Goal: Information Seeking & Learning: Find contact information

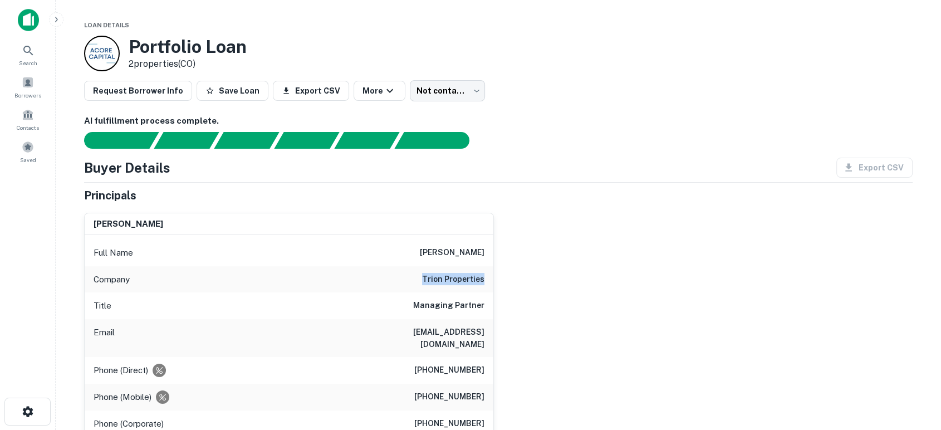
drag, startPoint x: 417, startPoint y: 277, endPoint x: 508, endPoint y: 282, distance: 90.3
click at [508, 282] on div "max sharkansky Full Name max sharkansky Company trion properties Title Managing…" at bounding box center [493, 351] width 837 height 294
copy h6 "trion properties"
click at [507, 268] on div "max sharkansky Full Name max sharkansky Company trion properties Title Managing…" at bounding box center [493, 351] width 837 height 294
drag, startPoint x: 412, startPoint y: 250, endPoint x: 485, endPoint y: 249, distance: 73.5
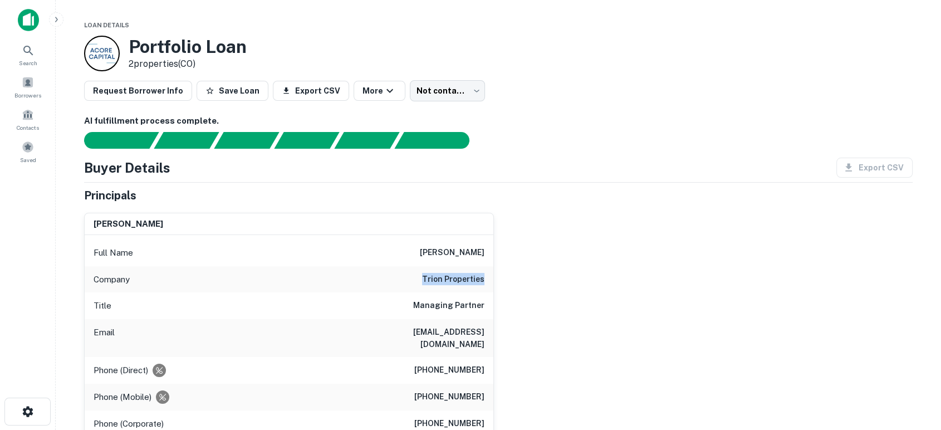
click at [485, 249] on div "Full Name max sharkansky" at bounding box center [289, 252] width 409 height 27
copy h6 "max sharkansky"
click at [524, 323] on div "max sharkansky Full Name max sharkansky Company trion properties Title Managing…" at bounding box center [493, 351] width 837 height 294
drag, startPoint x: 396, startPoint y: 331, endPoint x: 484, endPoint y: 335, distance: 88.6
click at [484, 335] on div "Email max@trionproperties.com" at bounding box center [289, 338] width 409 height 38
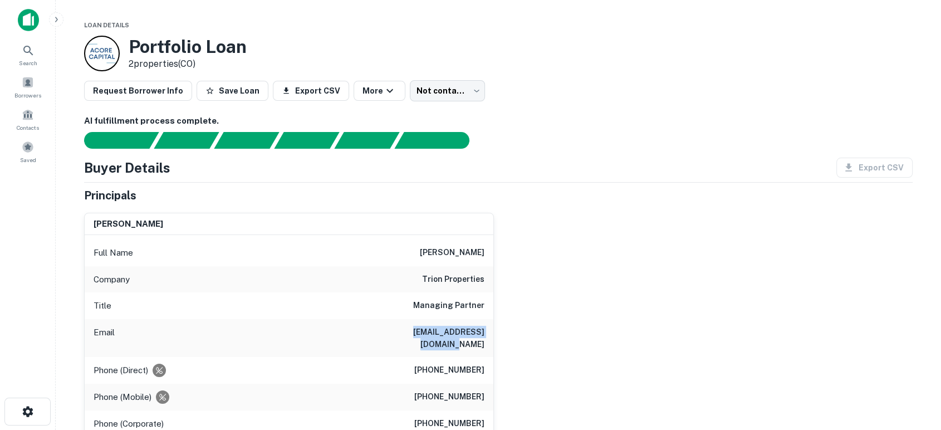
copy h6 "max@trionproperties.com"
drag, startPoint x: 710, startPoint y: 304, endPoint x: 665, endPoint y: 311, distance: 45.6
click at [710, 304] on div "max sharkansky Full Name max sharkansky Company trion properties Title Managing…" at bounding box center [493, 351] width 837 height 294
drag, startPoint x: 418, startPoint y: 381, endPoint x: 498, endPoint y: 390, distance: 80.1
click at [498, 390] on div "max sharkansky Full Name max sharkansky Company trion properties Title Managing…" at bounding box center [493, 351] width 837 height 294
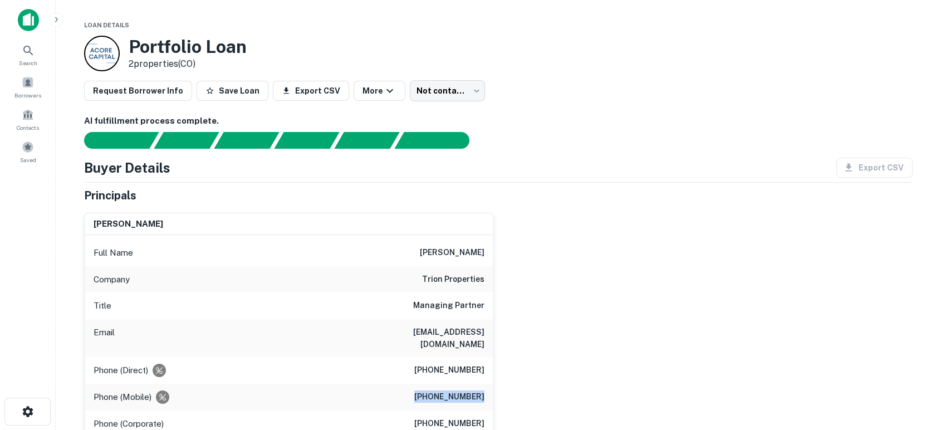
copy h6 "(310) 433-9570"
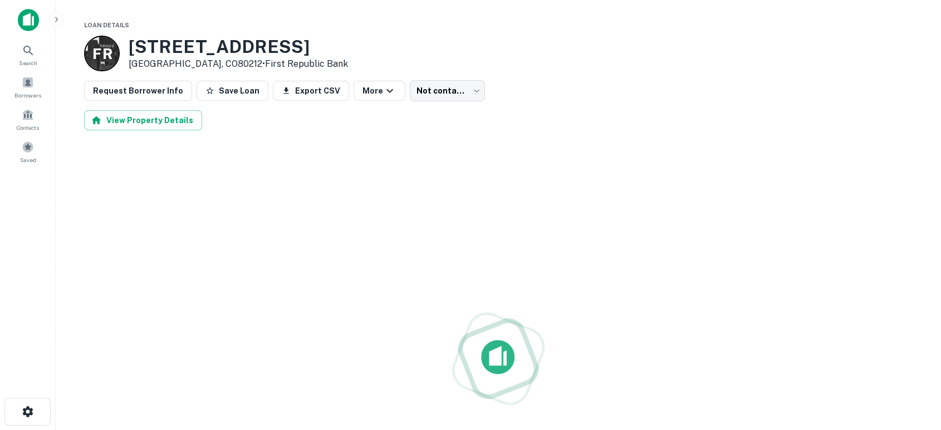
scroll to position [82, 0]
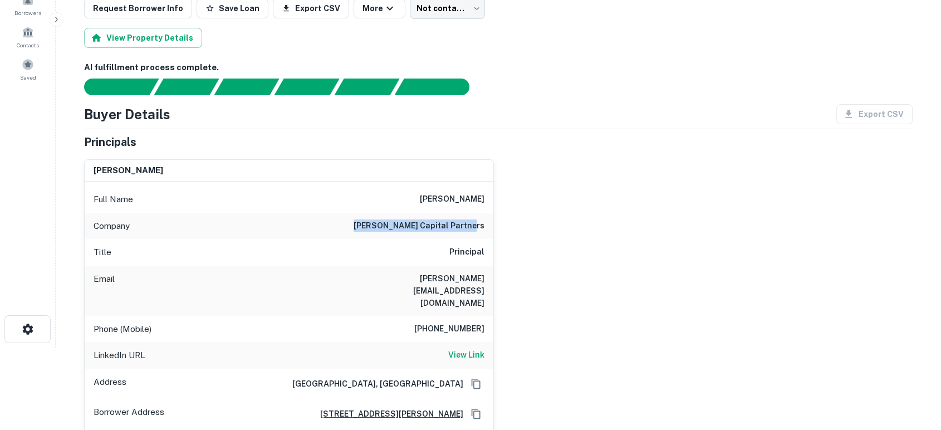
drag, startPoint x: 352, startPoint y: 219, endPoint x: 487, endPoint y: 219, distance: 135.3
click at [487, 219] on div "Company cohen rojas capital partners" at bounding box center [289, 226] width 409 height 27
drag, startPoint x: 404, startPoint y: 279, endPoint x: 483, endPoint y: 279, distance: 78.5
click at [483, 279] on div "Email eli@cohenrojas.com" at bounding box center [289, 291] width 409 height 50
copy h6 "eli@cohenrojas.com"
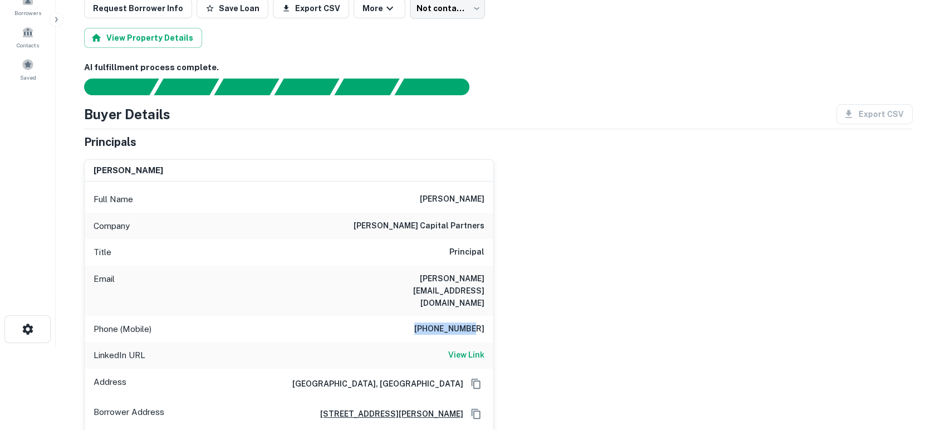
drag, startPoint x: 459, startPoint y: 297, endPoint x: 478, endPoint y: 302, distance: 20.0
click at [487, 316] on div "Phone (Mobile) 818-681-8707" at bounding box center [289, 329] width 409 height 27
copy h6 "818-681-8707"
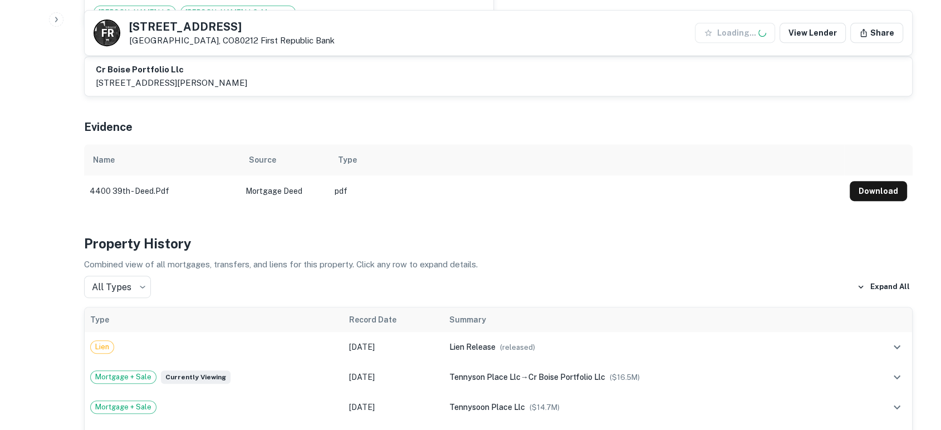
scroll to position [494, 0]
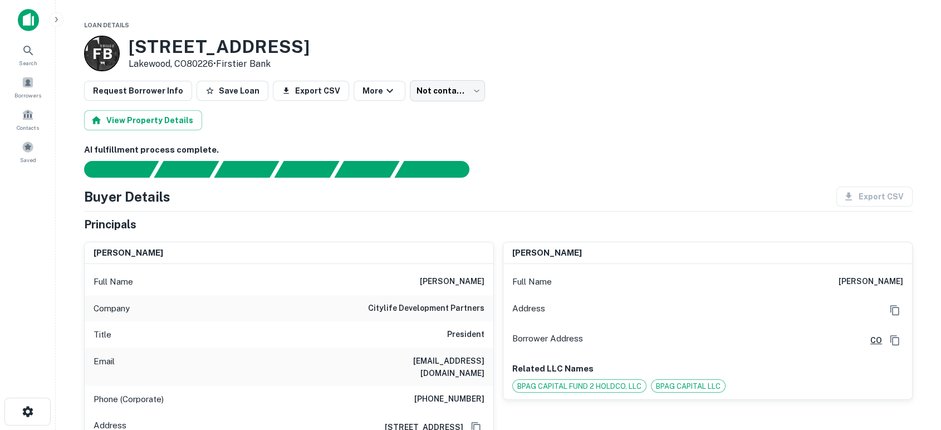
drag, startPoint x: 632, startPoint y: 175, endPoint x: 627, endPoint y: 175, distance: 5.6
click at [632, 175] on div at bounding box center [492, 169] width 842 height 17
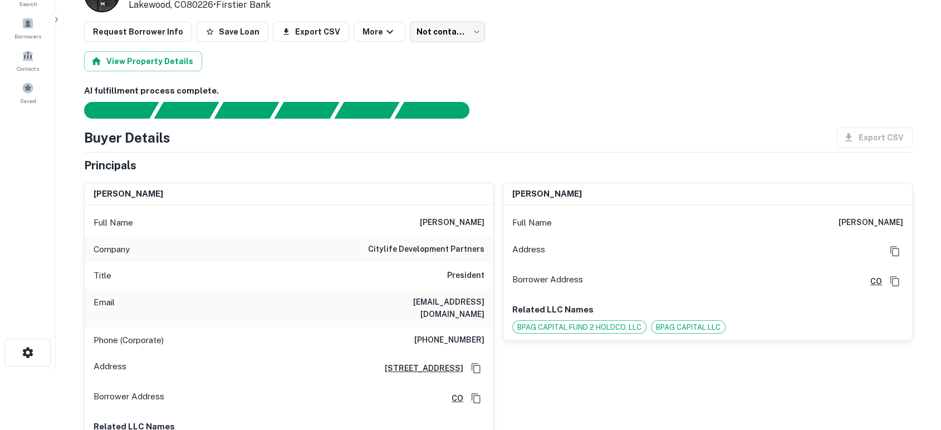
scroll to position [82, 0]
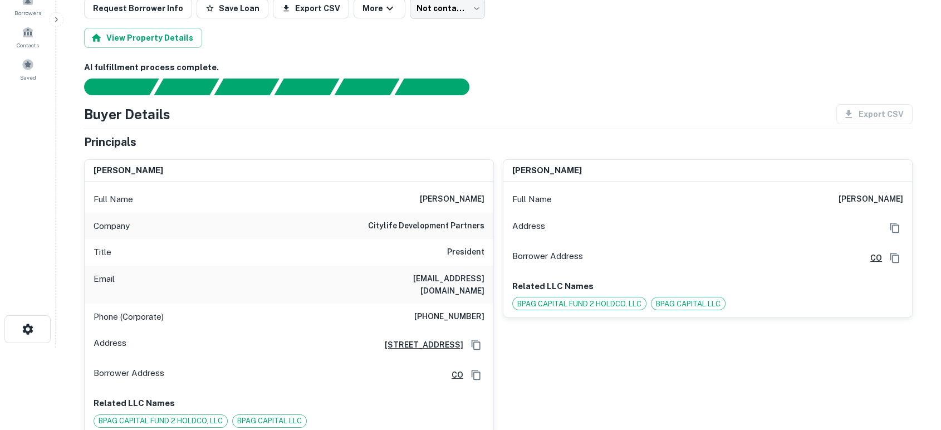
drag, startPoint x: 416, startPoint y: 195, endPoint x: 484, endPoint y: 197, distance: 67.4
click at [484, 197] on div "Full Name robert patterson" at bounding box center [289, 199] width 409 height 27
drag, startPoint x: 361, startPoint y: 222, endPoint x: 488, endPoint y: 222, distance: 126.9
click at [488, 222] on div "Company citylife development partners" at bounding box center [289, 226] width 409 height 27
copy h6 "citylife development partners"
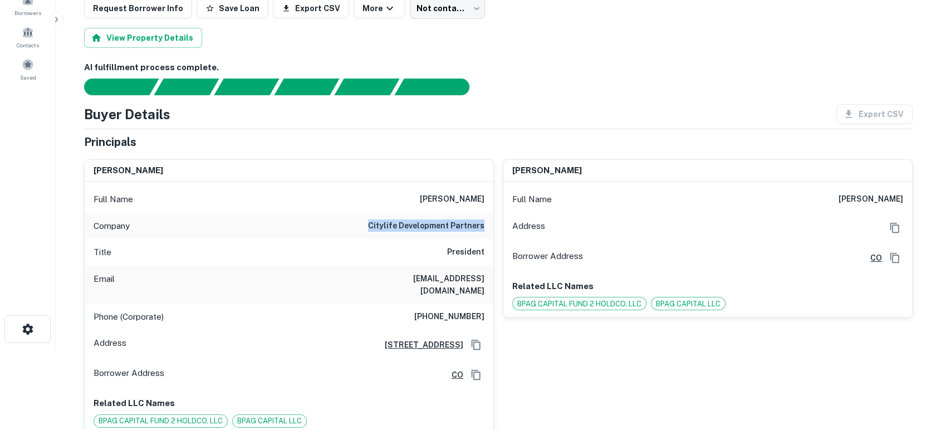
drag, startPoint x: 350, startPoint y: 273, endPoint x: 488, endPoint y: 291, distance: 139.7
click at [488, 291] on div "Email rpatterson@citylifedevelopmentpartners.com" at bounding box center [289, 285] width 409 height 38
copy h6 "rpatterson@citylifedevelopmentpartners.com"
drag, startPoint x: 415, startPoint y: 319, endPoint x: 415, endPoint y: 312, distance: 7.3
click at [415, 319] on div "Phone (Corporate) (678) 427-8362" at bounding box center [289, 316] width 409 height 27
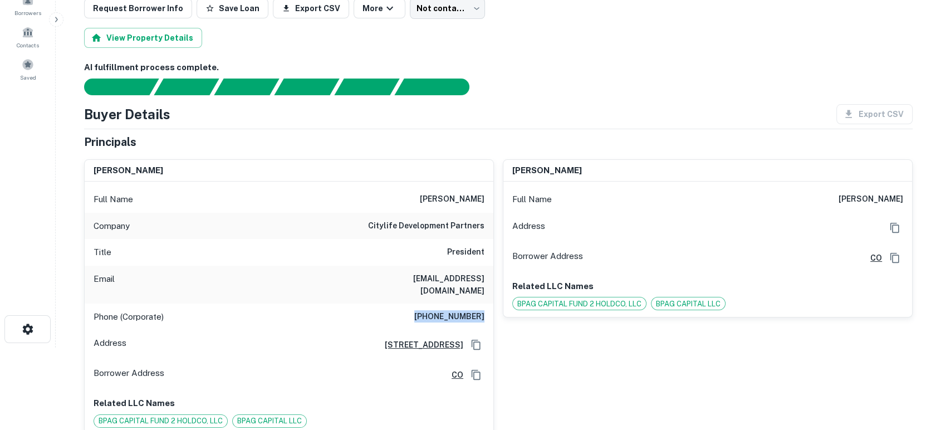
drag, startPoint x: 416, startPoint y: 311, endPoint x: 483, endPoint y: 312, distance: 66.8
click at [483, 312] on div "Phone (Corporate) (678) 427-8362" at bounding box center [289, 316] width 409 height 27
copy h6 "(678) 427-8362"
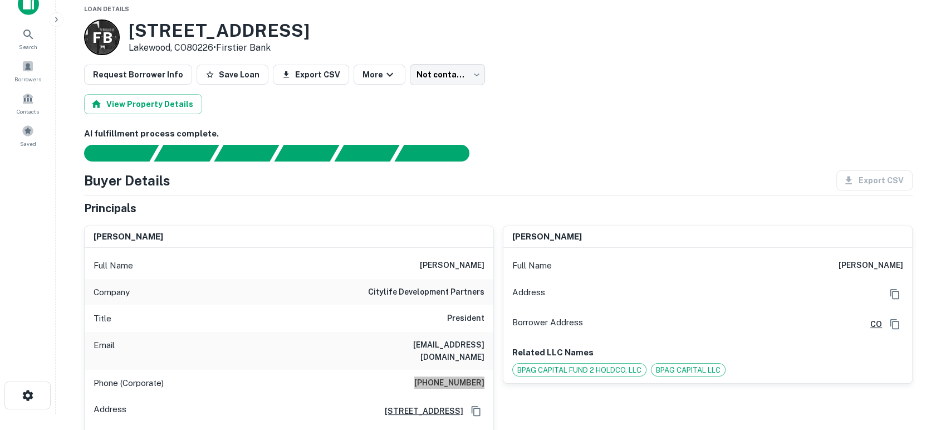
scroll to position [0, 0]
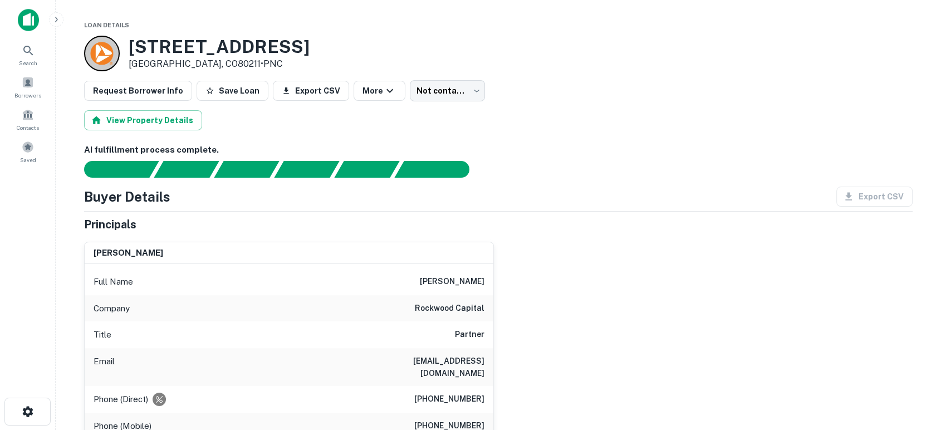
click at [530, 331] on div "[PERSON_NAME] Full Name [PERSON_NAME] Company rockwood capital Title Partner Em…" at bounding box center [493, 379] width 837 height 293
drag, startPoint x: 414, startPoint y: 307, endPoint x: 490, endPoint y: 306, distance: 75.7
click at [490, 306] on div "Company rockwood capital" at bounding box center [289, 308] width 409 height 27
copy h6 "rockwood capital"
click at [612, 321] on div "[PERSON_NAME] Full Name [PERSON_NAME] Company rockwood capital Title Partner Em…" at bounding box center [493, 379] width 837 height 293
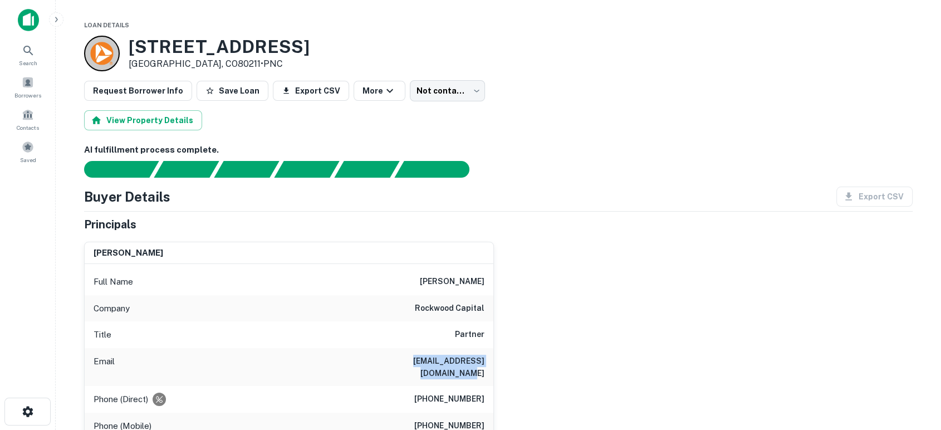
drag, startPoint x: 367, startPoint y: 365, endPoint x: 484, endPoint y: 363, distance: 116.4
click at [484, 363] on div "Email [EMAIL_ADDRESS][DOMAIN_NAME]" at bounding box center [289, 367] width 409 height 38
click at [683, 318] on div "[PERSON_NAME] Full Name [PERSON_NAME] Company rockwood capital Title Partner Em…" at bounding box center [493, 379] width 837 height 293
drag, startPoint x: 418, startPoint y: 411, endPoint x: 484, endPoint y: 411, distance: 65.7
click at [484, 419] on h6 "(917) 733-3675" at bounding box center [449, 425] width 70 height 13
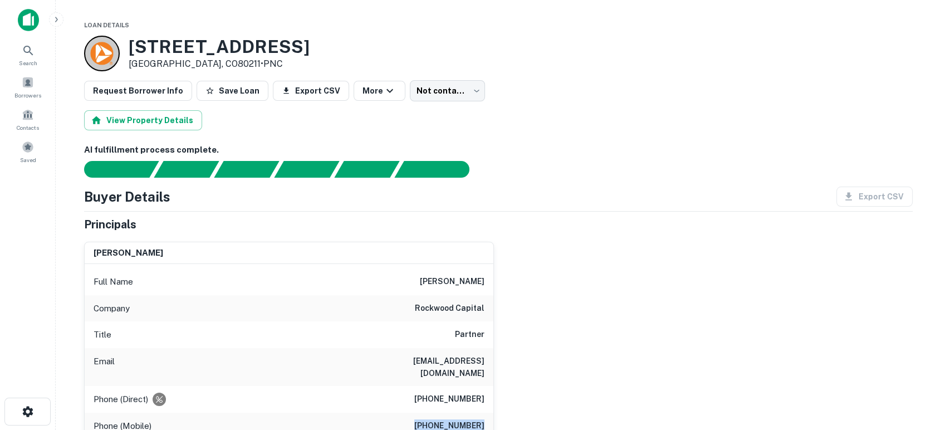
copy h6 "(917) 733-3675"
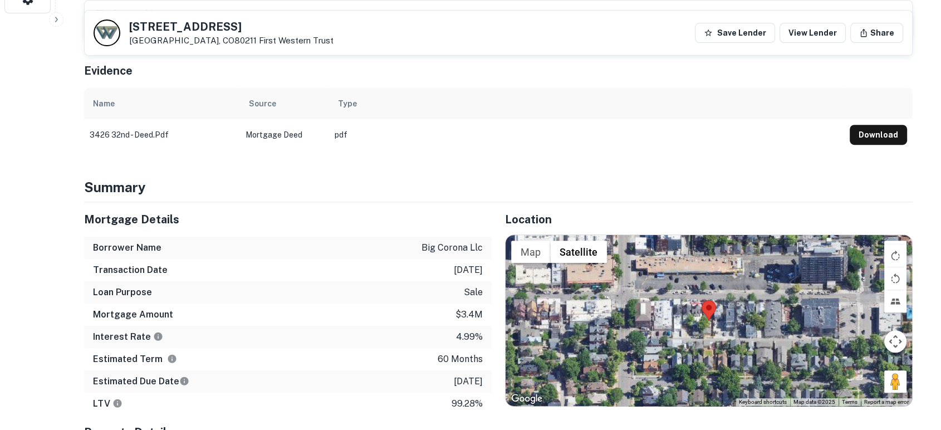
scroll to position [330, 0]
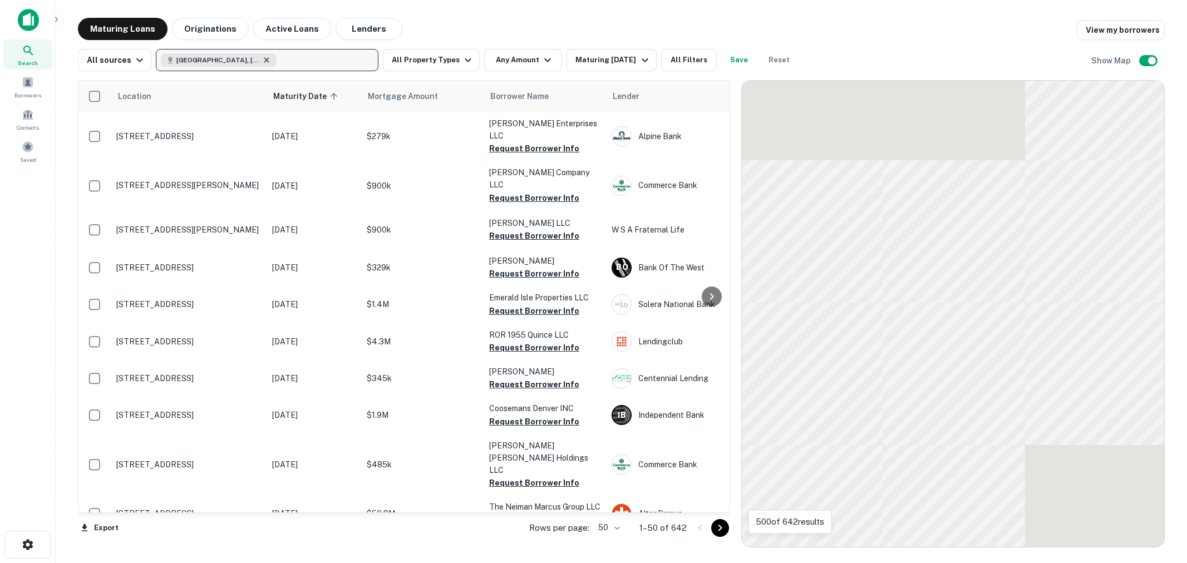
drag, startPoint x: 0, startPoint y: 0, endPoint x: 233, endPoint y: 60, distance: 240.2
click at [262, 60] on icon "button" at bounding box center [266, 60] width 9 height 9
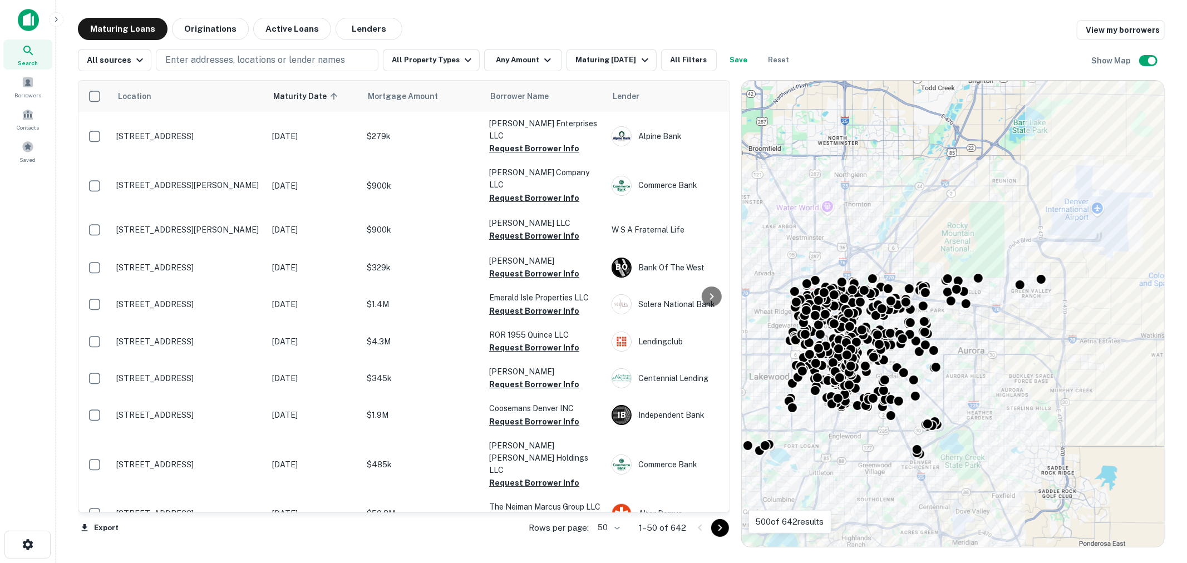
click at [30, 28] on img at bounding box center [28, 20] width 21 height 22
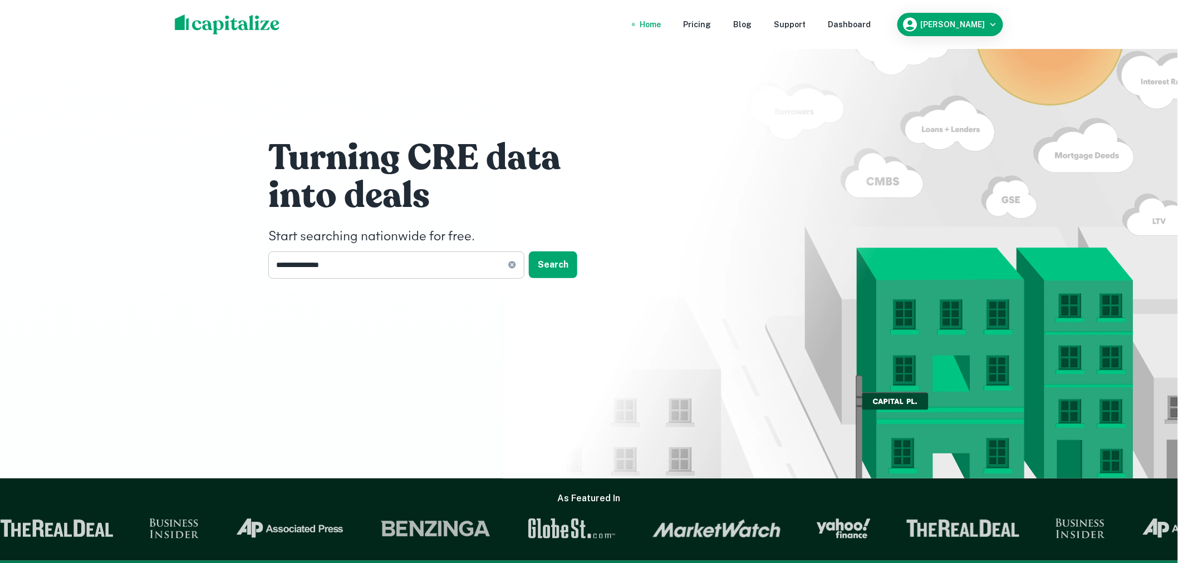
click at [361, 269] on input "**********" at bounding box center [387, 265] width 239 height 27
drag, startPoint x: 357, startPoint y: 267, endPoint x: 253, endPoint y: 254, distance: 105.4
click at [253, 254] on div "**********" at bounding box center [589, 239] width 1178 height 479
click at [513, 265] on icon at bounding box center [512, 265] width 9 height 9
click at [407, 272] on input "text" at bounding box center [392, 265] width 248 height 27
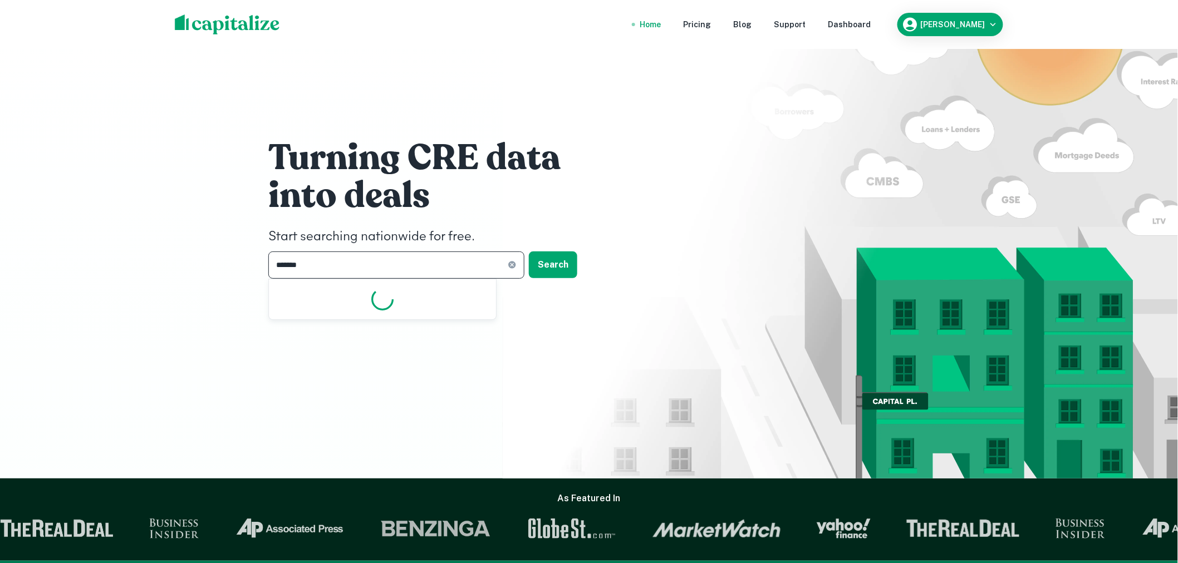
type input "********"
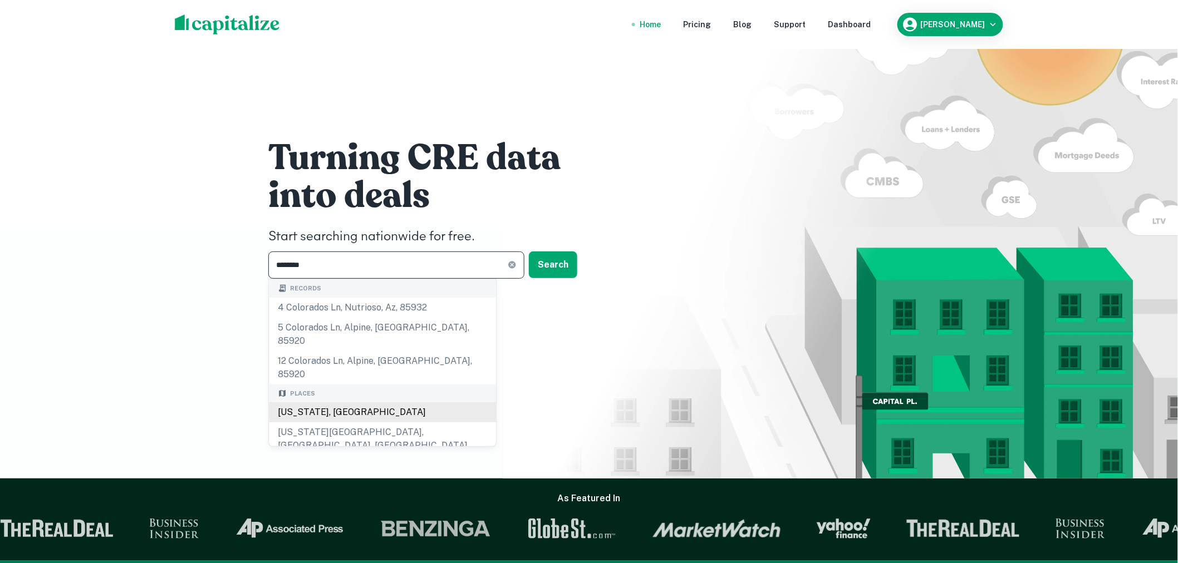
click at [308, 402] on div "Colorado, USA" at bounding box center [382, 412] width 227 height 20
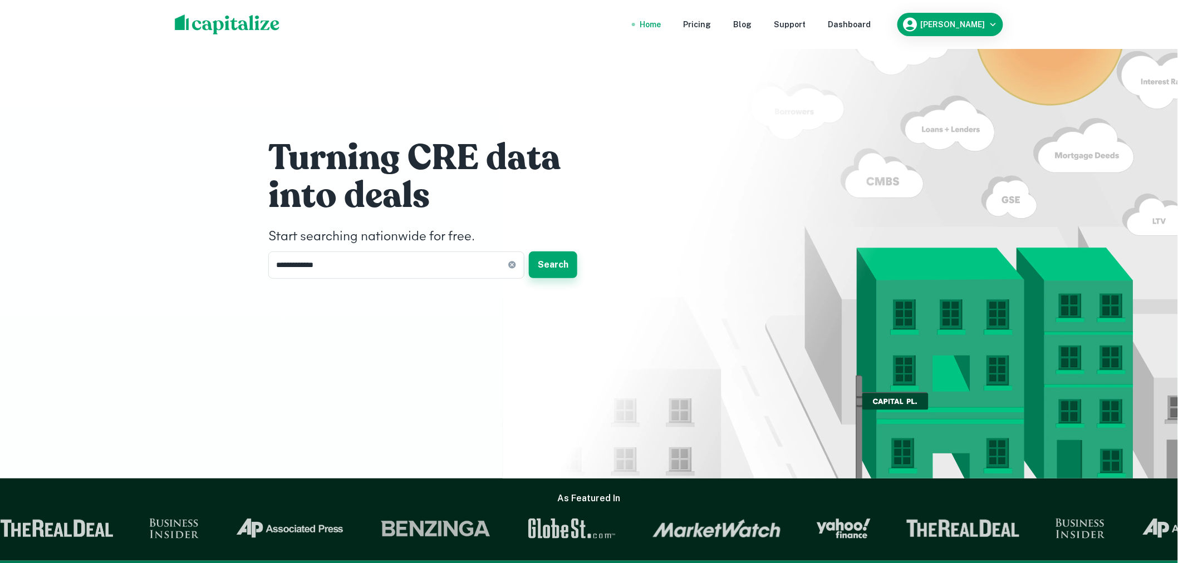
click at [550, 264] on button "Search" at bounding box center [553, 265] width 48 height 27
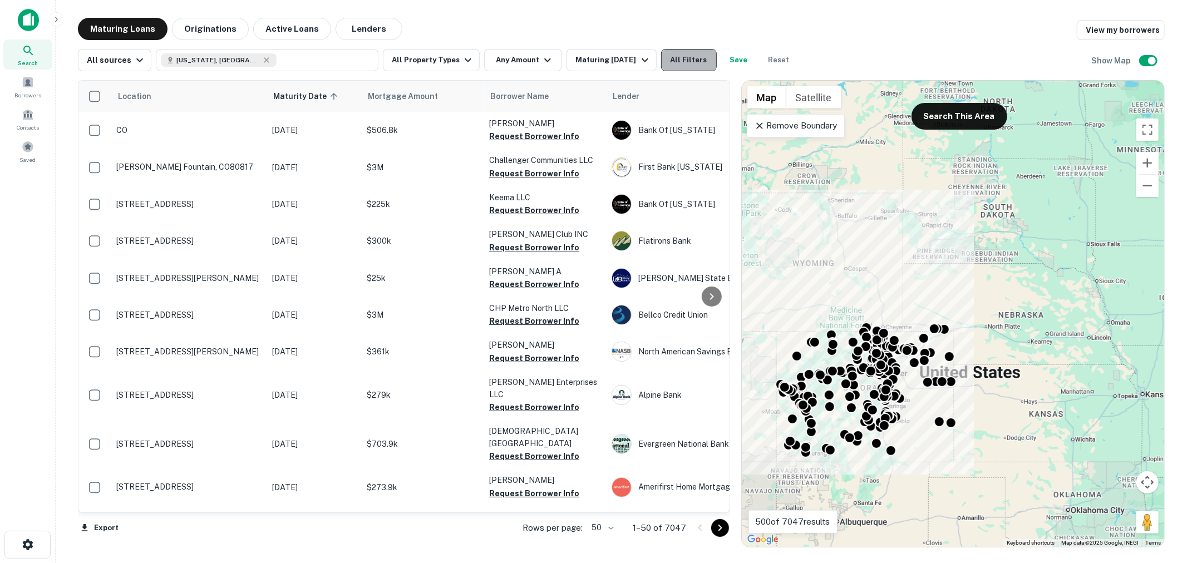
click at [692, 54] on button "All Filters" at bounding box center [689, 60] width 56 height 22
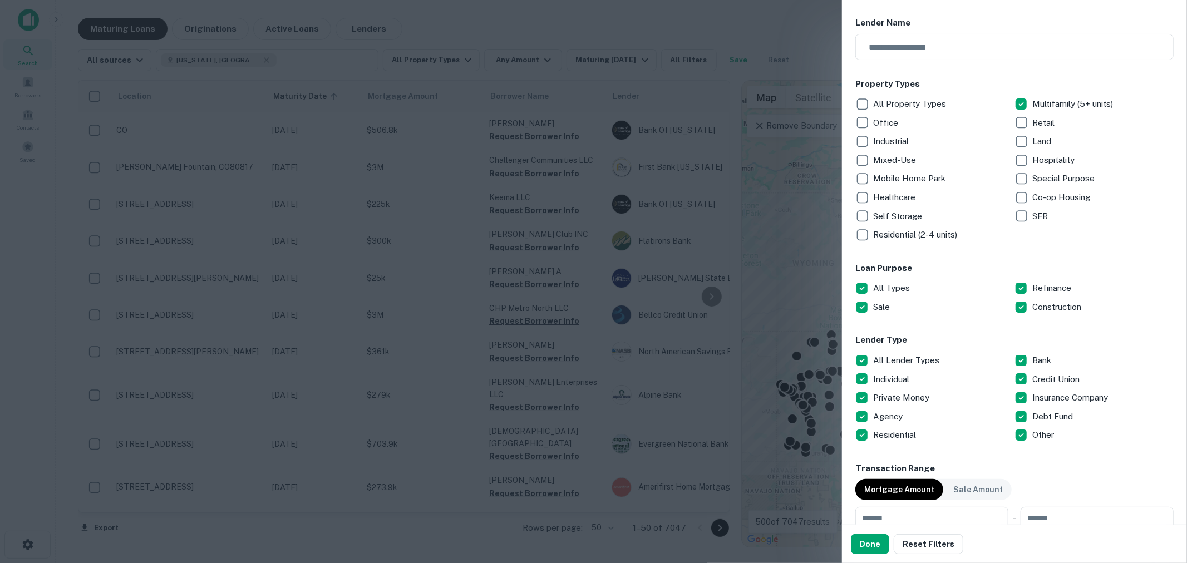
scroll to position [247, 0]
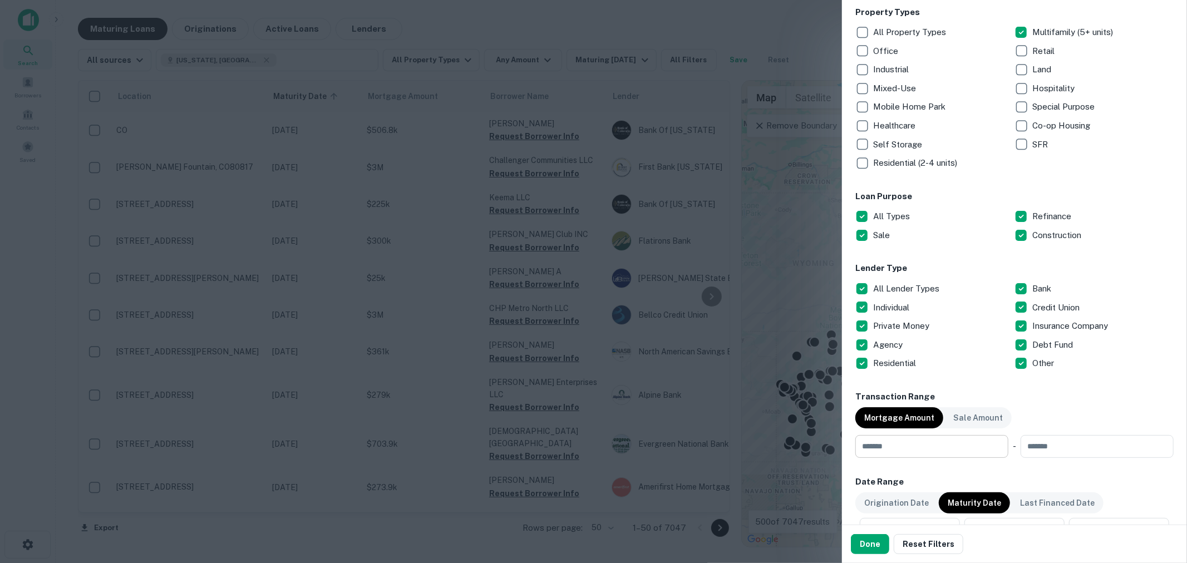
click at [916, 442] on input "number" at bounding box center [928, 446] width 145 height 22
type input "**"
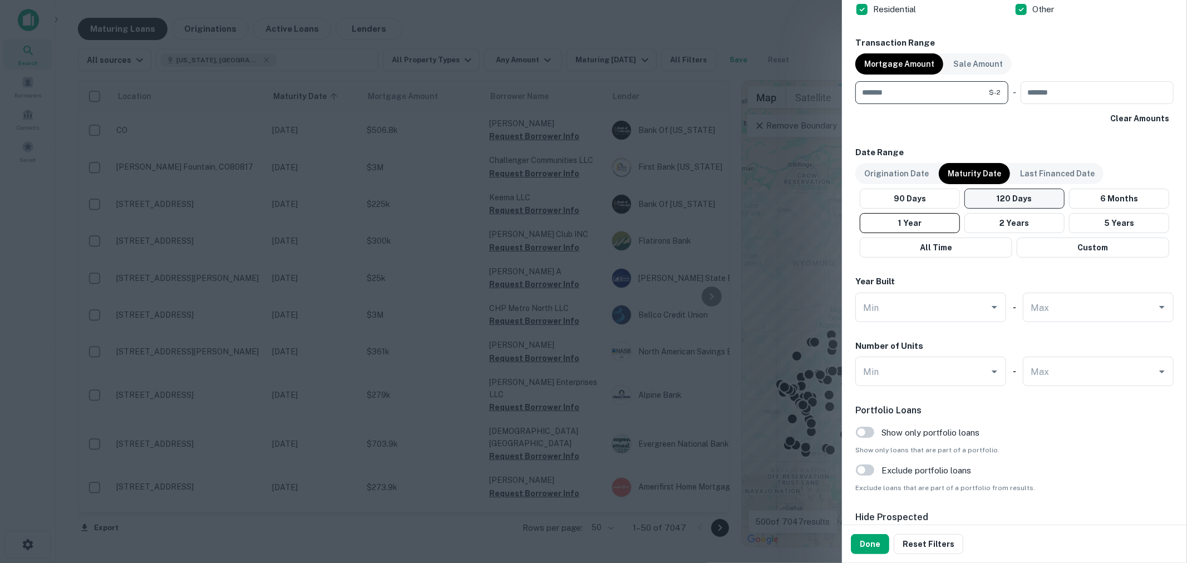
scroll to position [660, 0]
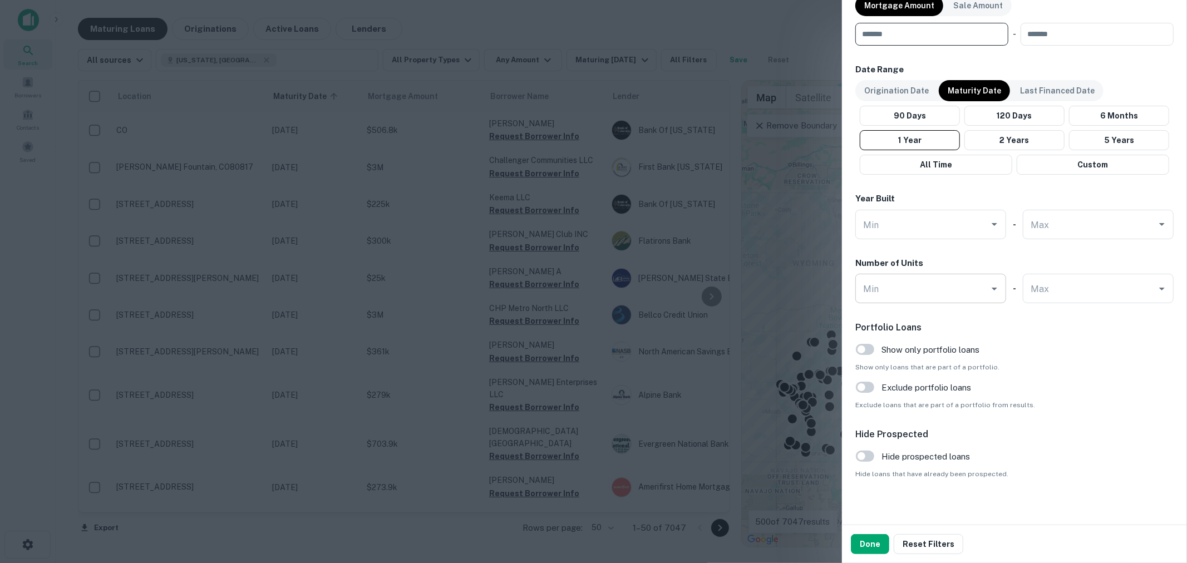
click at [930, 284] on input "Min" at bounding box center [923, 288] width 124 height 19
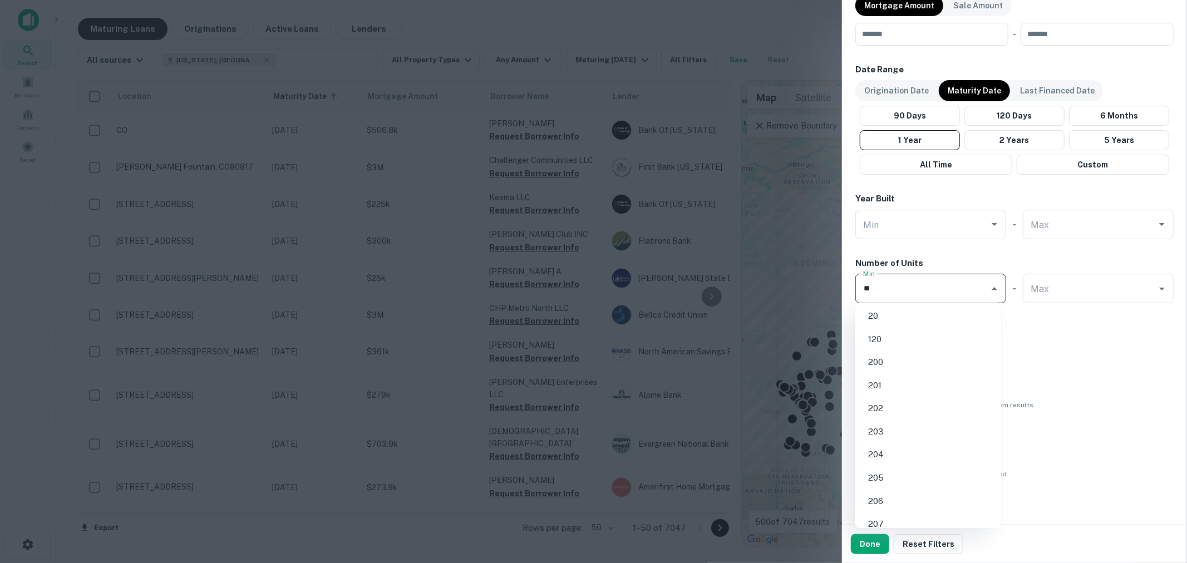
click at [902, 314] on li "20" at bounding box center [928, 316] width 137 height 20
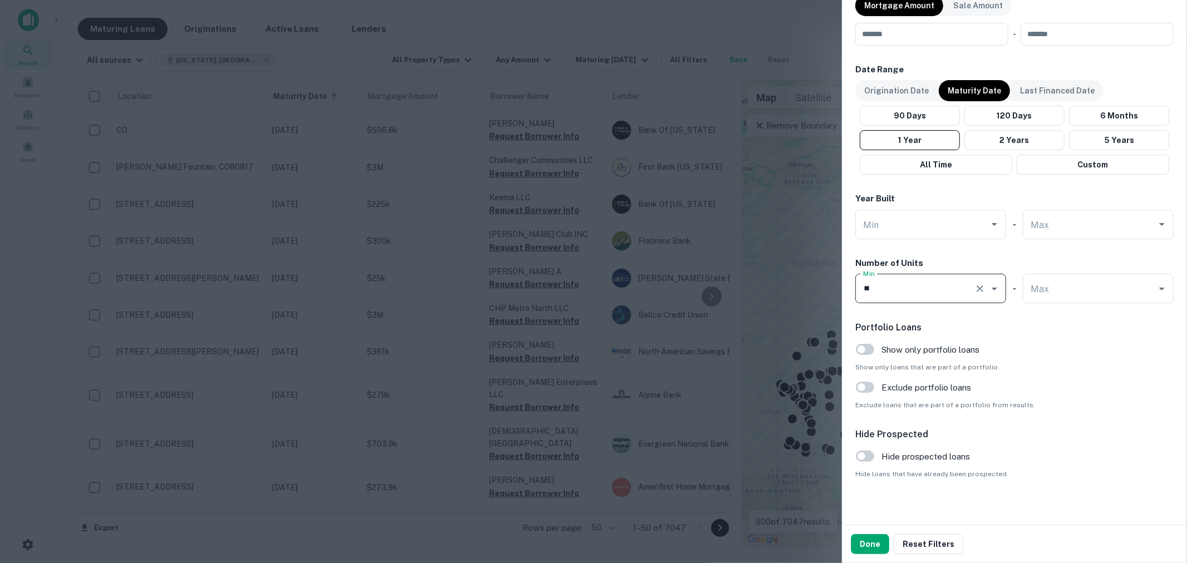
type input "**"
click at [1111, 390] on div "Portfolio Loans Show only portfolio loans Show only loans that are part of a po…" at bounding box center [1015, 365] width 318 height 89
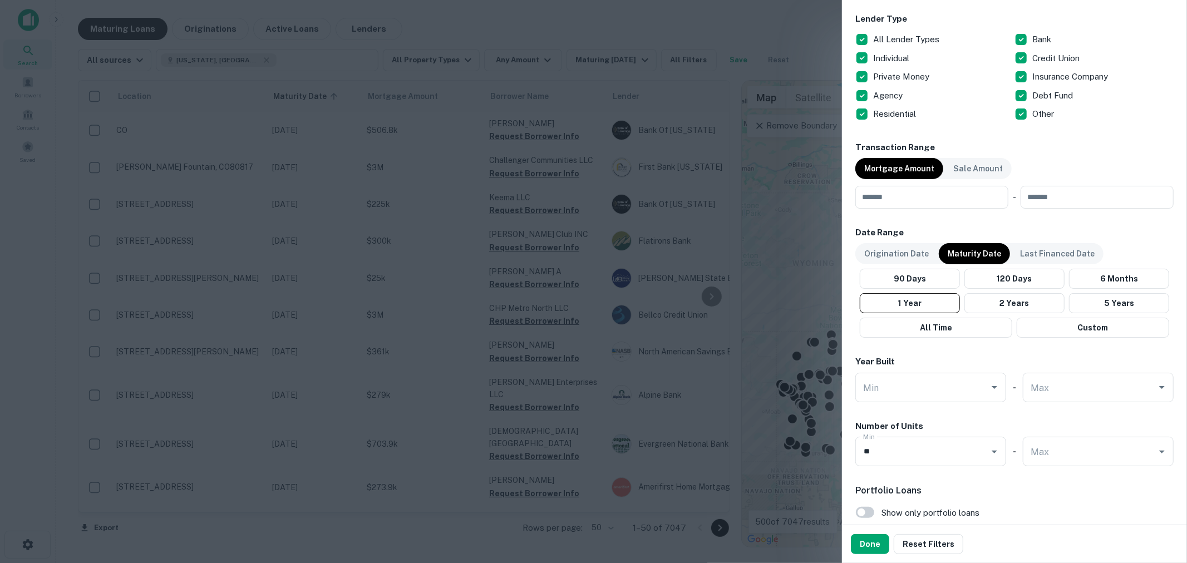
scroll to position [494, 0]
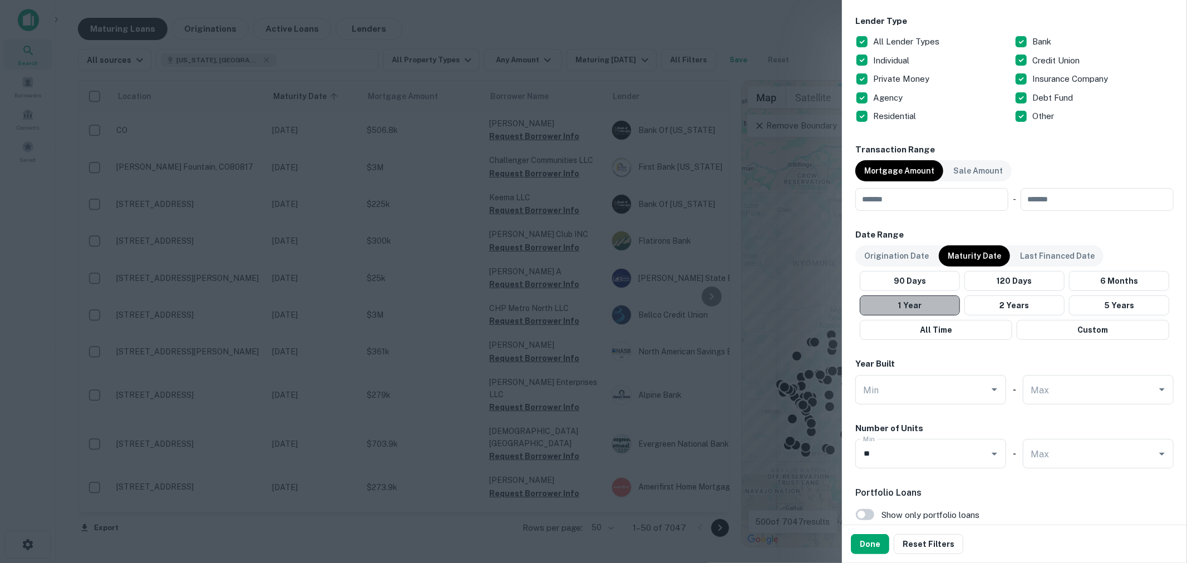
click at [920, 303] on button "1 Year" at bounding box center [910, 306] width 100 height 20
click at [868, 538] on button "Done" at bounding box center [870, 544] width 38 height 20
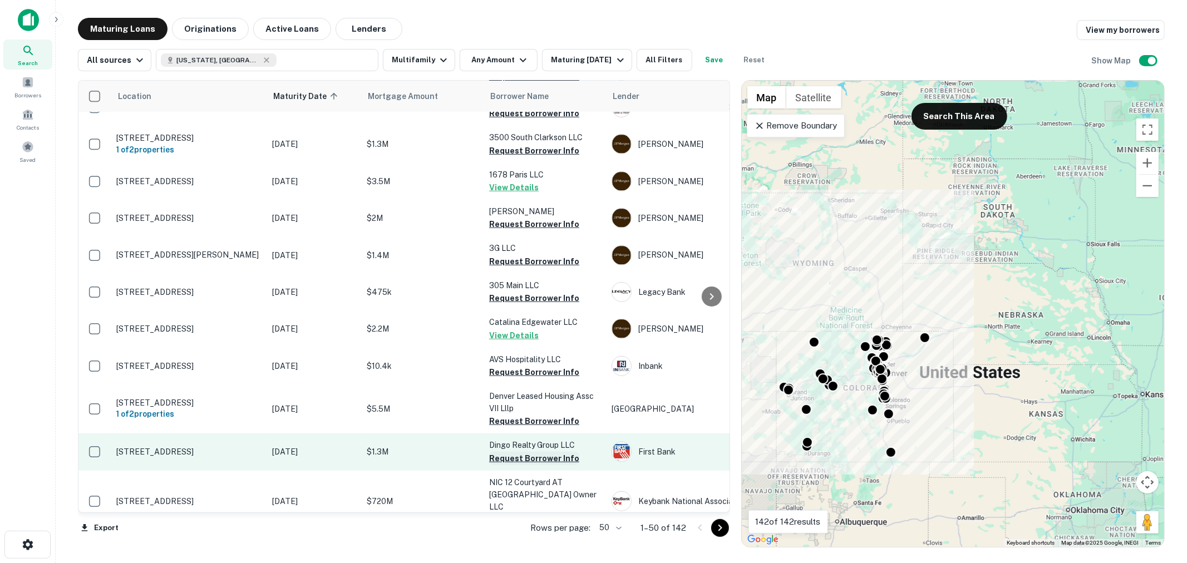
scroll to position [660, 0]
